Goal: Information Seeking & Learning: Learn about a topic

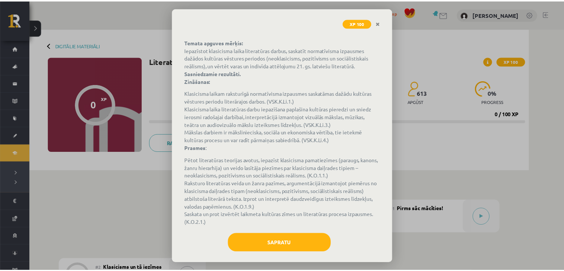
scroll to position [46, 0]
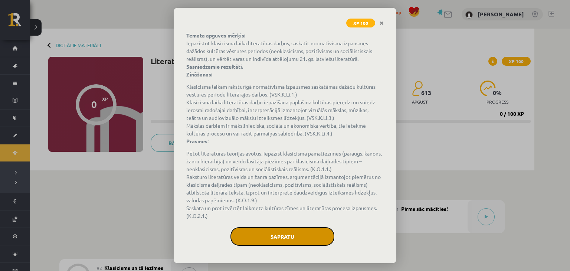
click at [276, 231] on button "Sapratu" at bounding box center [282, 236] width 104 height 19
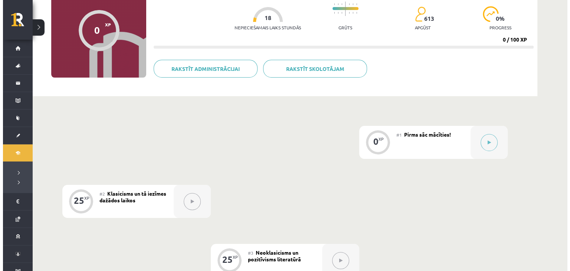
scroll to position [74, 0]
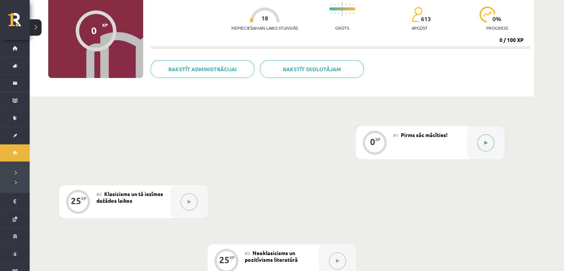
click at [487, 137] on button at bounding box center [485, 142] width 17 height 17
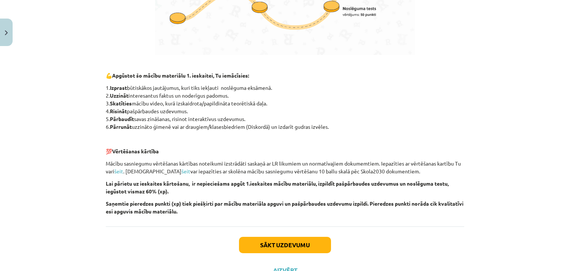
scroll to position [484, 0]
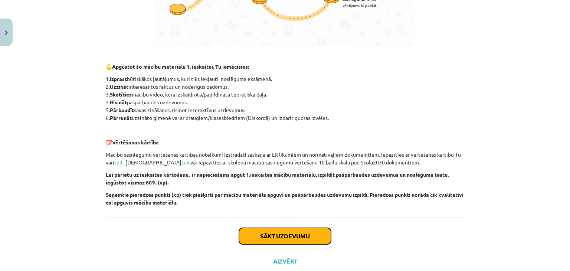
click at [281, 235] on button "Sākt uzdevumu" at bounding box center [285, 236] width 92 height 16
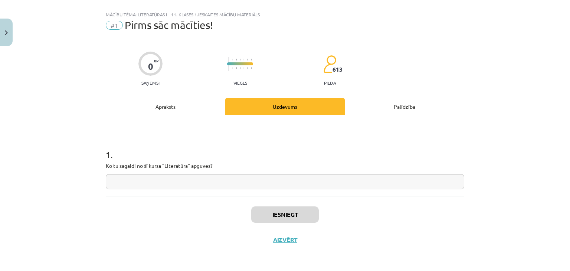
scroll to position [11, 0]
click at [270, 186] on input "text" at bounding box center [285, 181] width 358 height 15
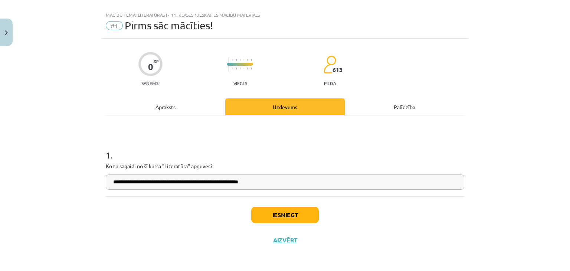
type input "**********"
click at [269, 208] on button "Iesniegt" at bounding box center [285, 215] width 68 height 16
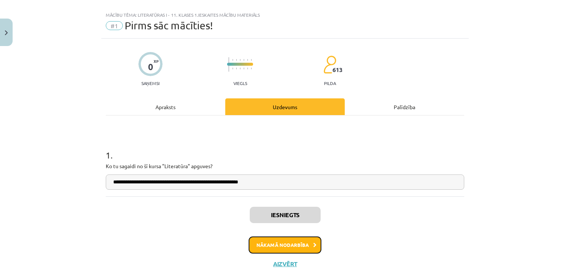
click at [307, 240] on button "Nākamā nodarbība" at bounding box center [285, 244] width 73 height 17
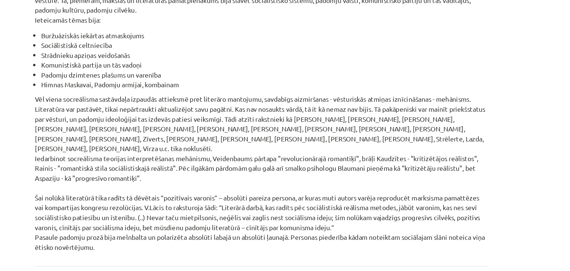
scroll to position [73, 0]
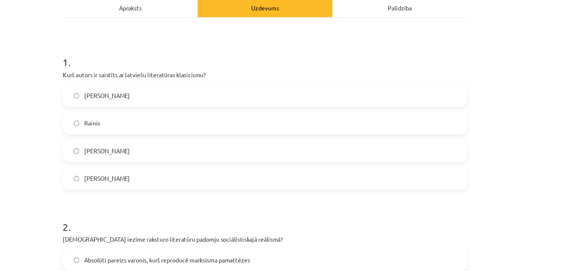
click at [412, 175] on label "[PERSON_NAME]" at bounding box center [284, 177] width 357 height 19
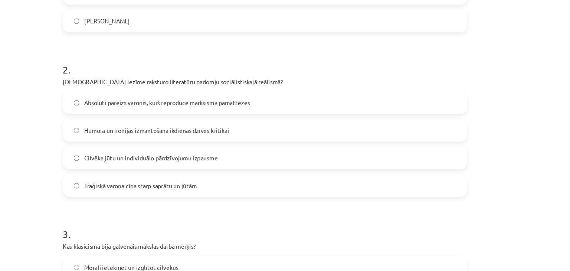
scroll to position [232, 0]
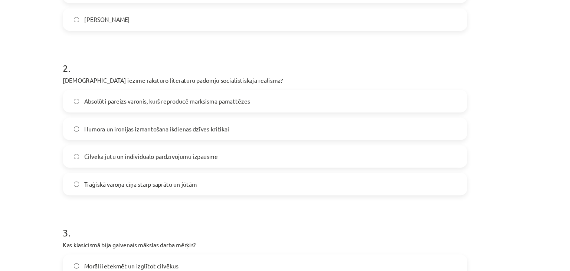
click at [259, 109] on span "Absolūti pareizs varonis, kurš reproducē marksisma pamattēzes" at bounding box center [198, 109] width 147 height 8
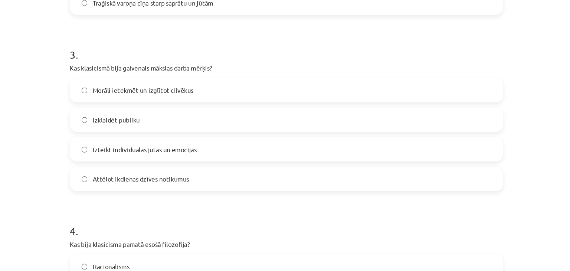
scroll to position [73, 0]
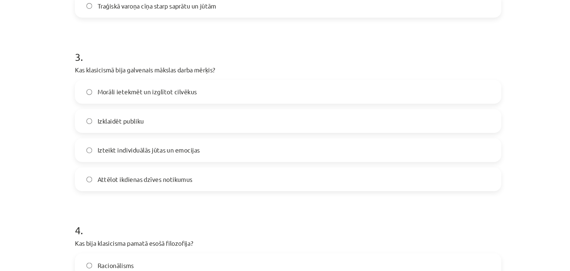
click at [142, 111] on label "Morāli ietekmēt un izglītot cilvēkus" at bounding box center [284, 103] width 357 height 19
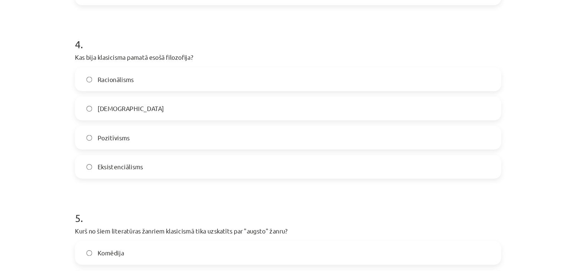
scroll to position [540, 0]
click at [125, 141] on span "Pozitīvisms" at bounding box center [138, 142] width 27 height 8
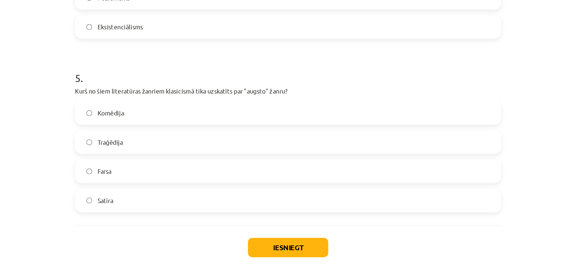
scroll to position [676, 0]
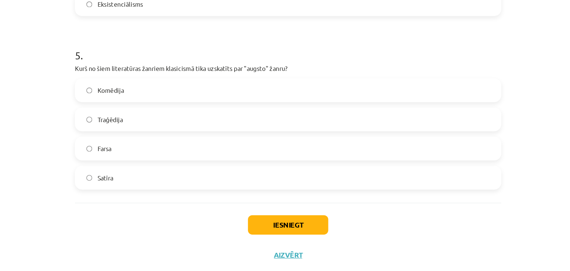
click at [129, 118] on label "Traģēdija" at bounding box center [284, 127] width 357 height 19
click at [279, 213] on button "Iesniegt" at bounding box center [285, 215] width 68 height 16
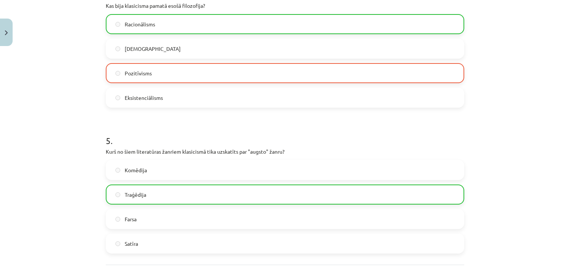
scroll to position [700, 0]
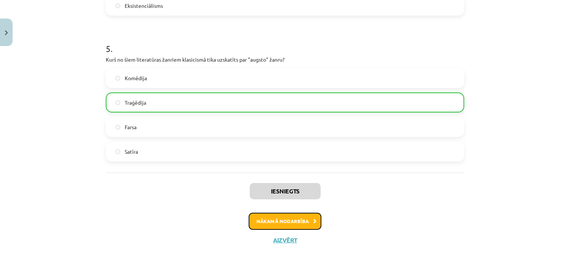
click at [280, 226] on button "Nākamā nodarbība" at bounding box center [285, 221] width 73 height 17
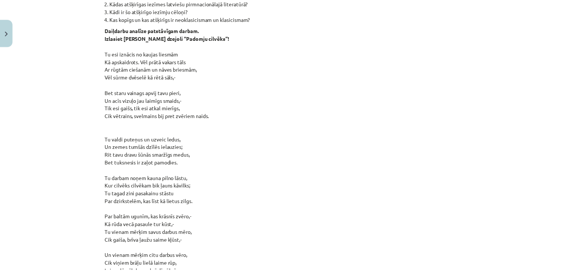
scroll to position [587, 0]
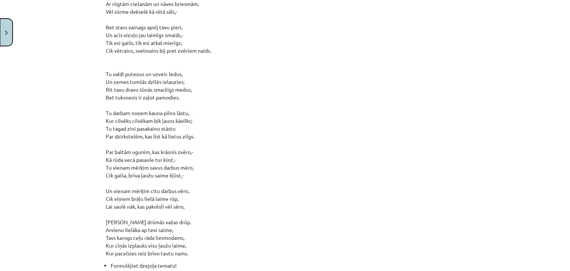
click at [0, 42] on button "Close" at bounding box center [6, 32] width 13 height 27
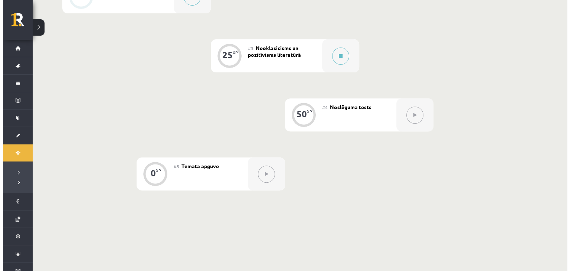
scroll to position [254, 0]
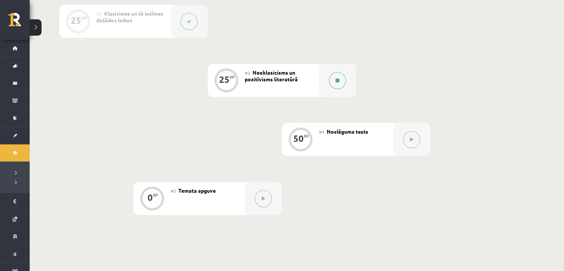
click at [341, 83] on button at bounding box center [337, 80] width 17 height 17
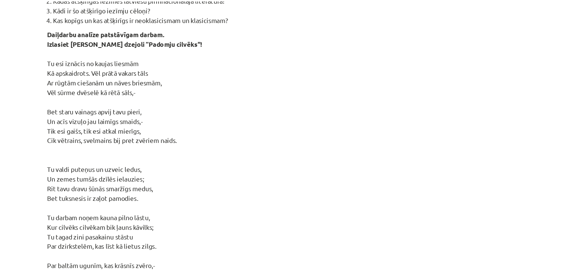
scroll to position [487, 0]
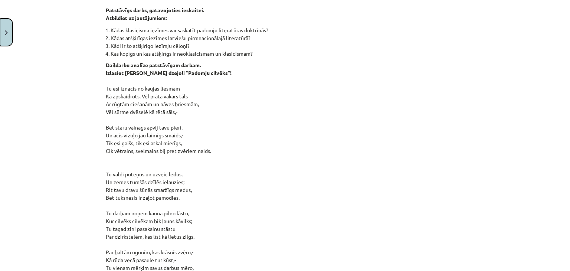
click at [3, 41] on button "Close" at bounding box center [6, 32] width 13 height 27
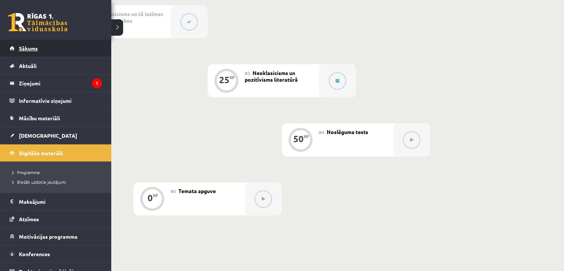
click at [10, 46] on link "Sākums" at bounding box center [56, 48] width 92 height 17
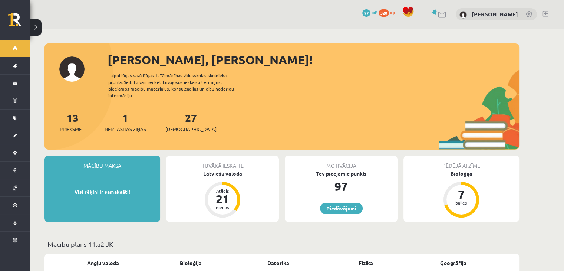
click at [20, 85] on link "Ziņojumi 1" at bounding box center [15, 83] width 30 height 17
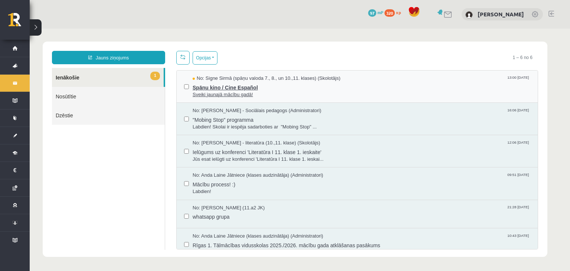
click at [237, 91] on span "Sveiki jaunajā mācību gadā!" at bounding box center [362, 94] width 338 height 7
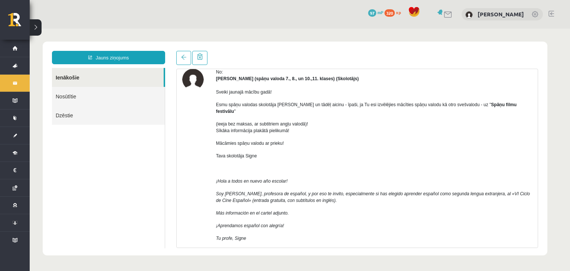
scroll to position [34, 0]
